Goal: Answer question/provide support

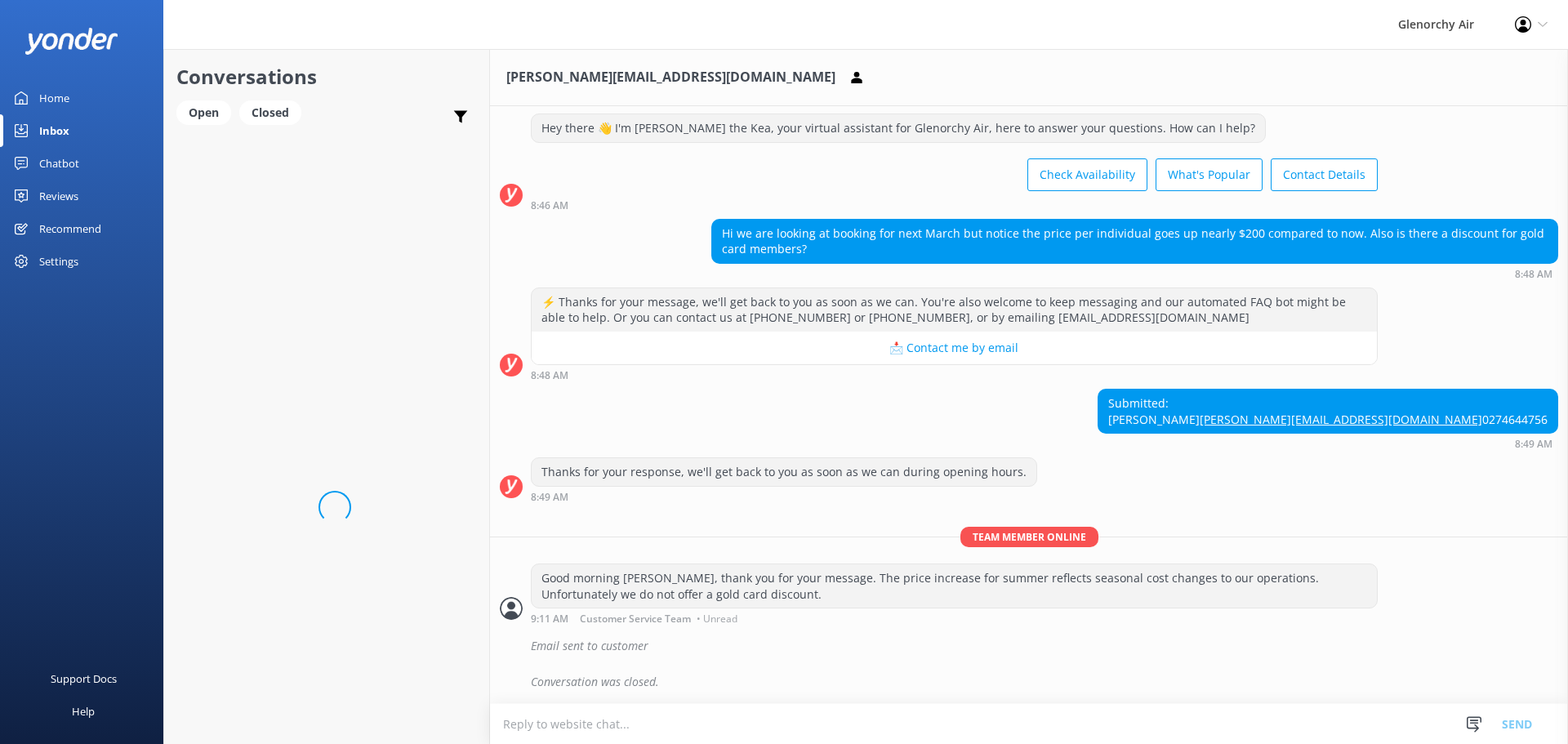
scroll to position [67, 0]
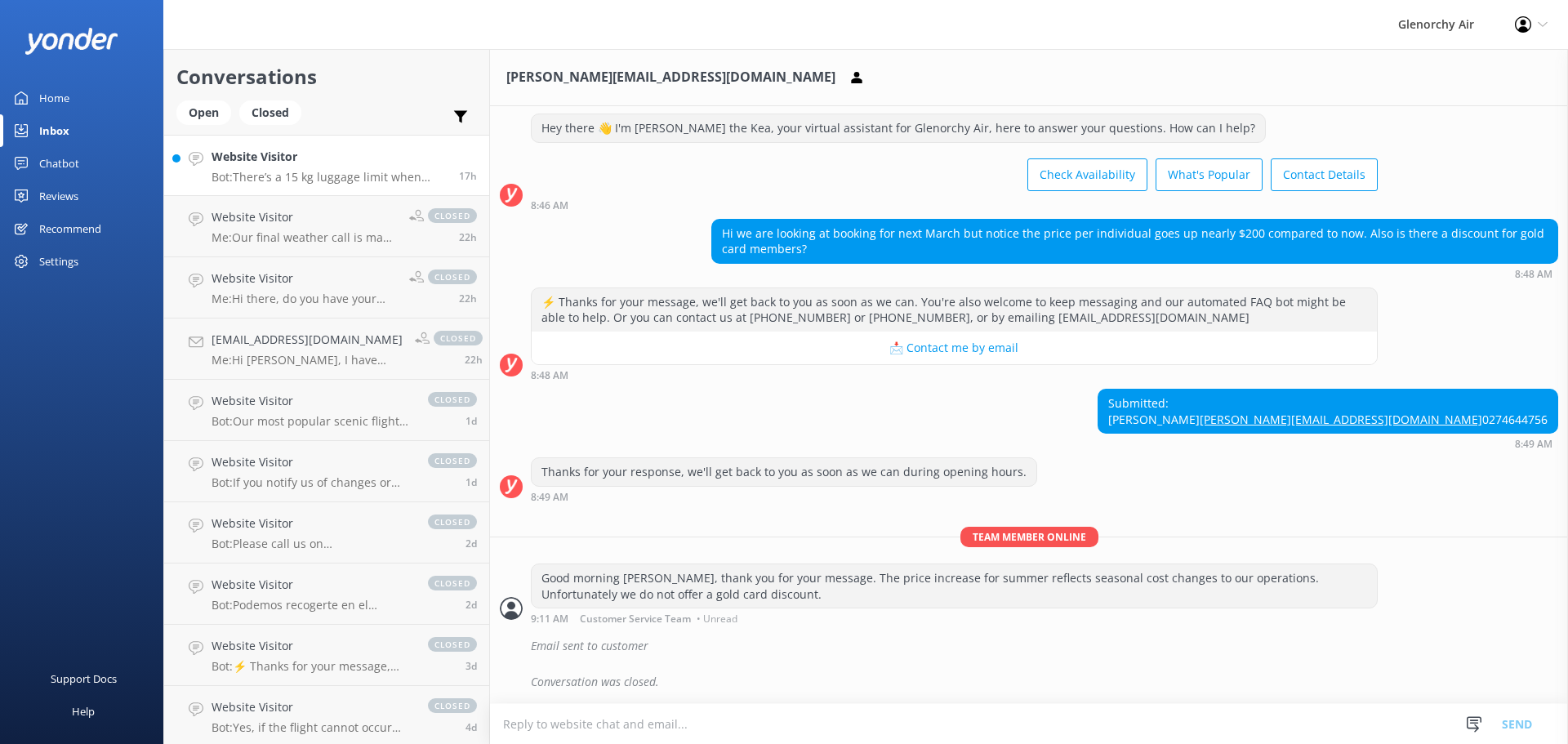
click at [357, 155] on h4 "Website Visitor" at bounding box center [329, 157] width 235 height 18
